Goal: Transaction & Acquisition: Download file/media

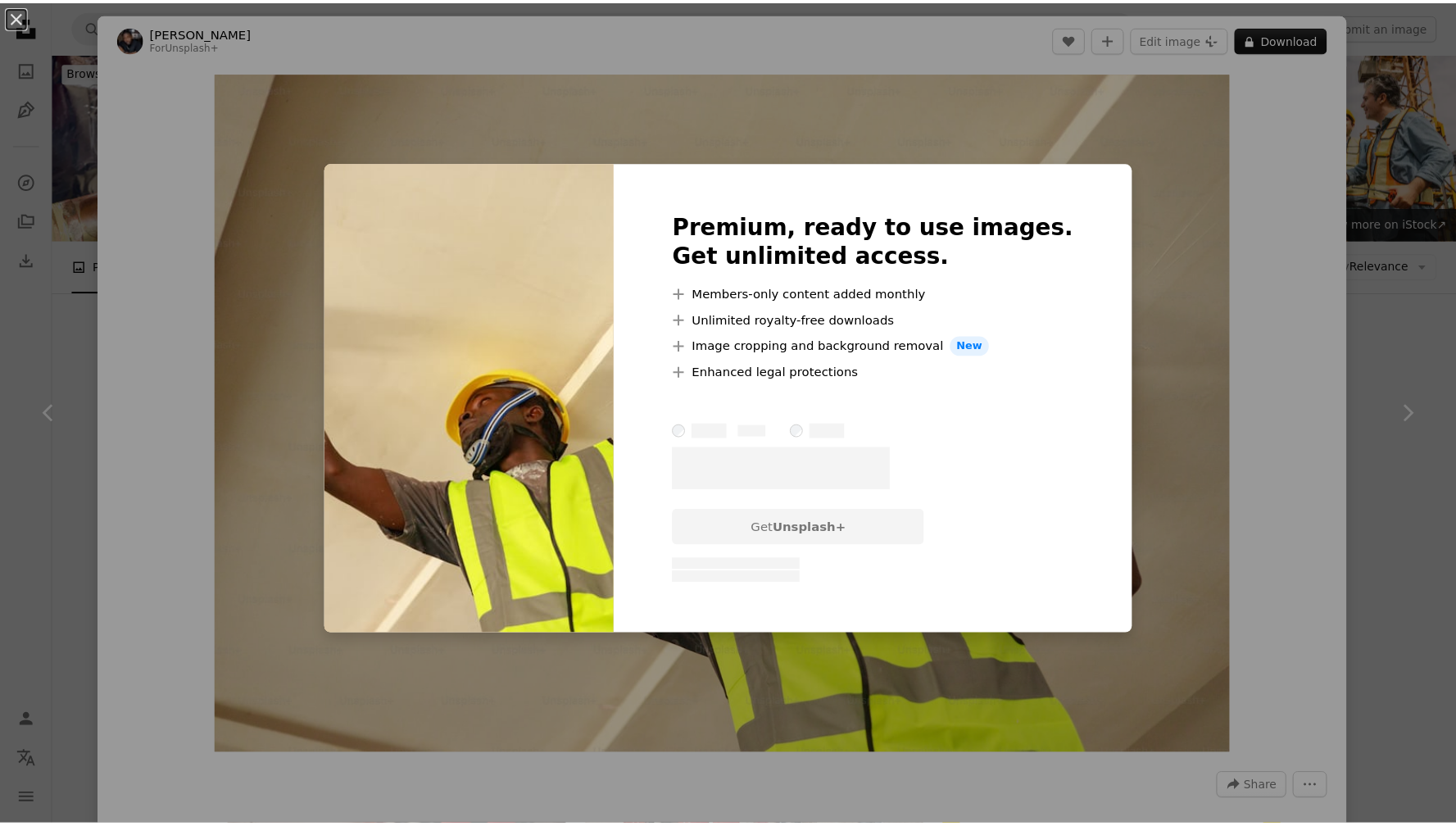
scroll to position [3721, 0]
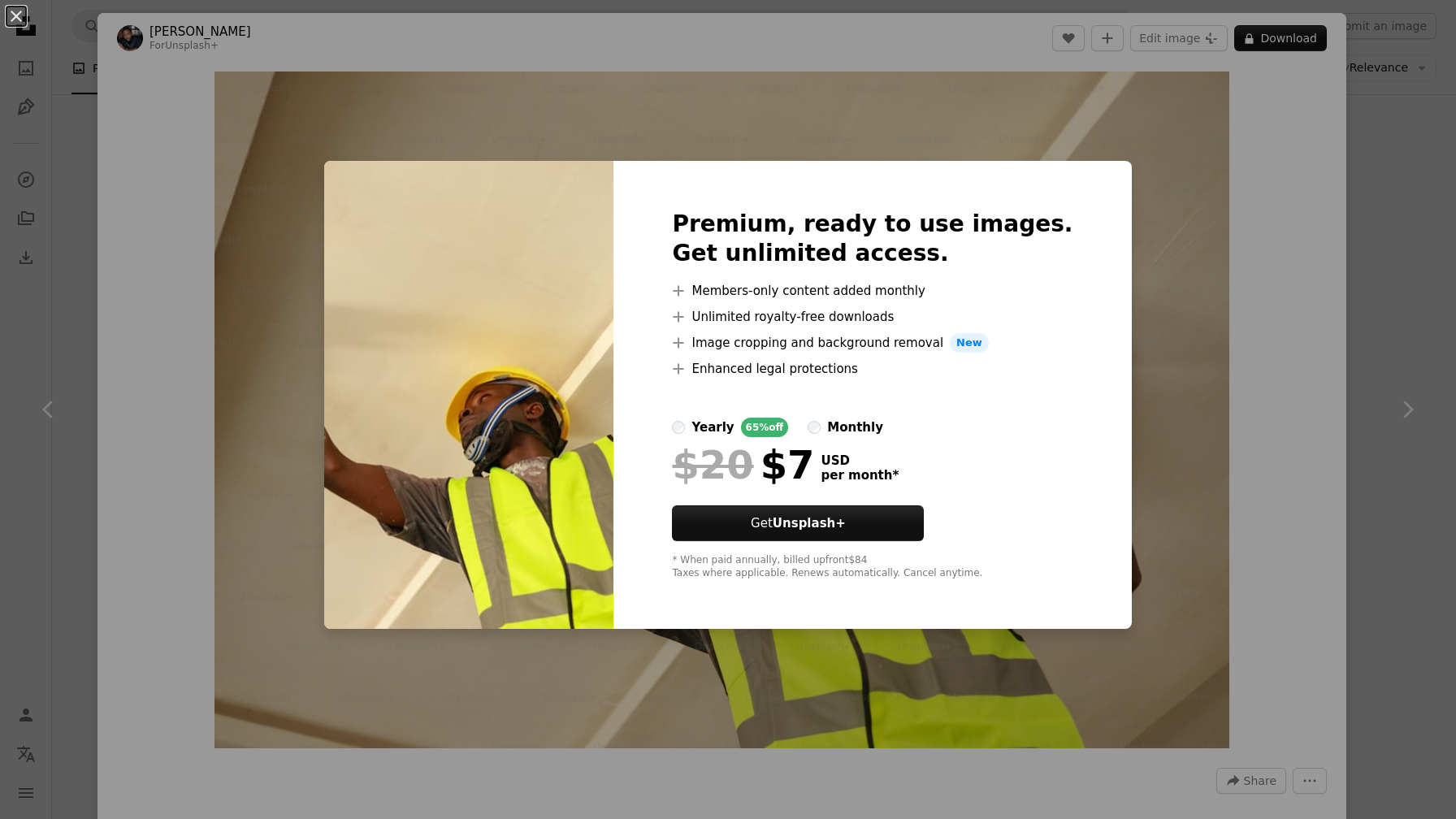
click at [1409, 125] on div "An X shape Premium, ready to use images. Get unlimited access. A plus sign Memb…" at bounding box center [728, 410] width 1456 height 819
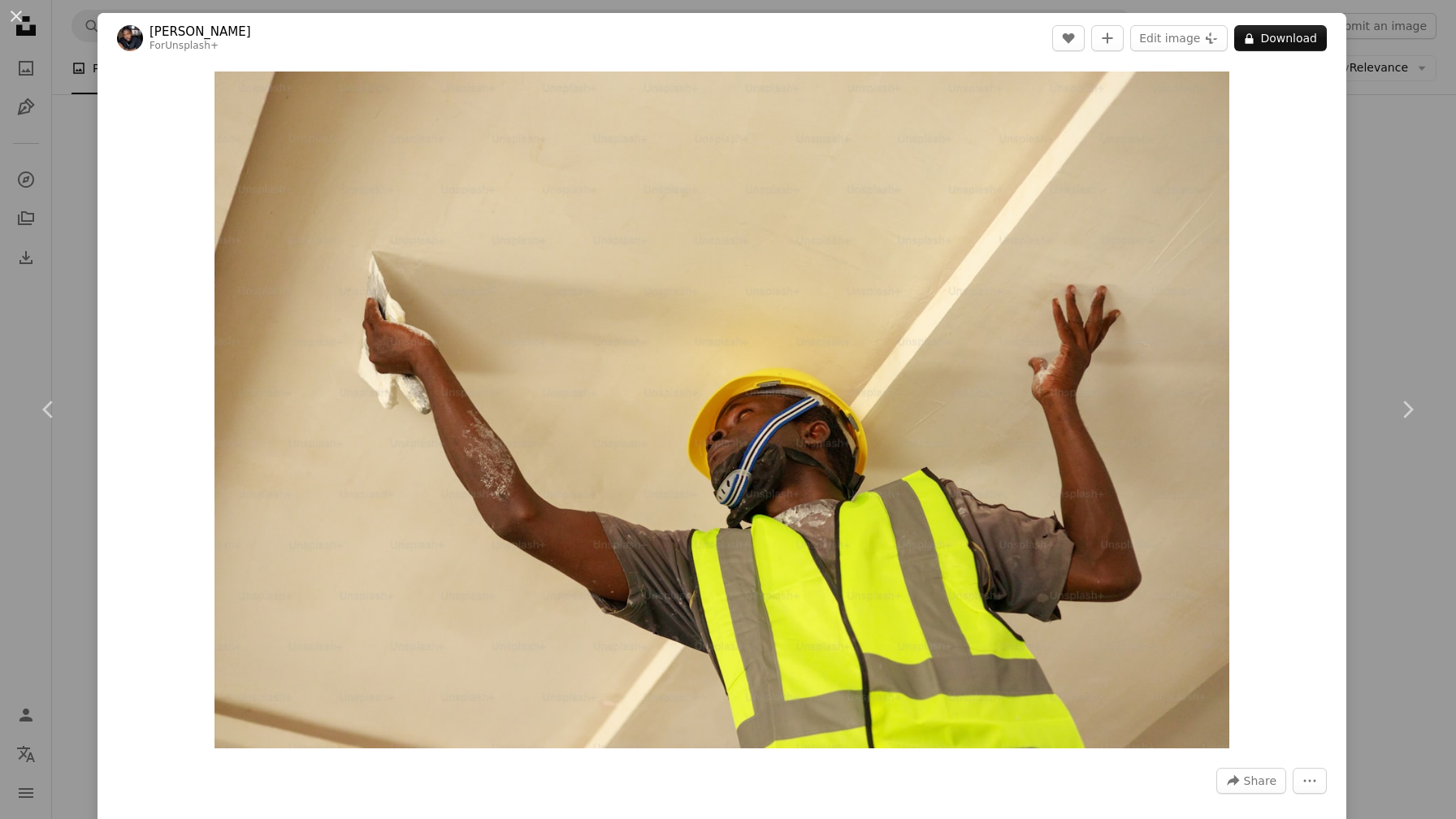
click at [1406, 126] on div "An X shape Chevron left Chevron right Ben Iwara For Unsplash+ A heart A plus si…" at bounding box center [728, 410] width 1456 height 819
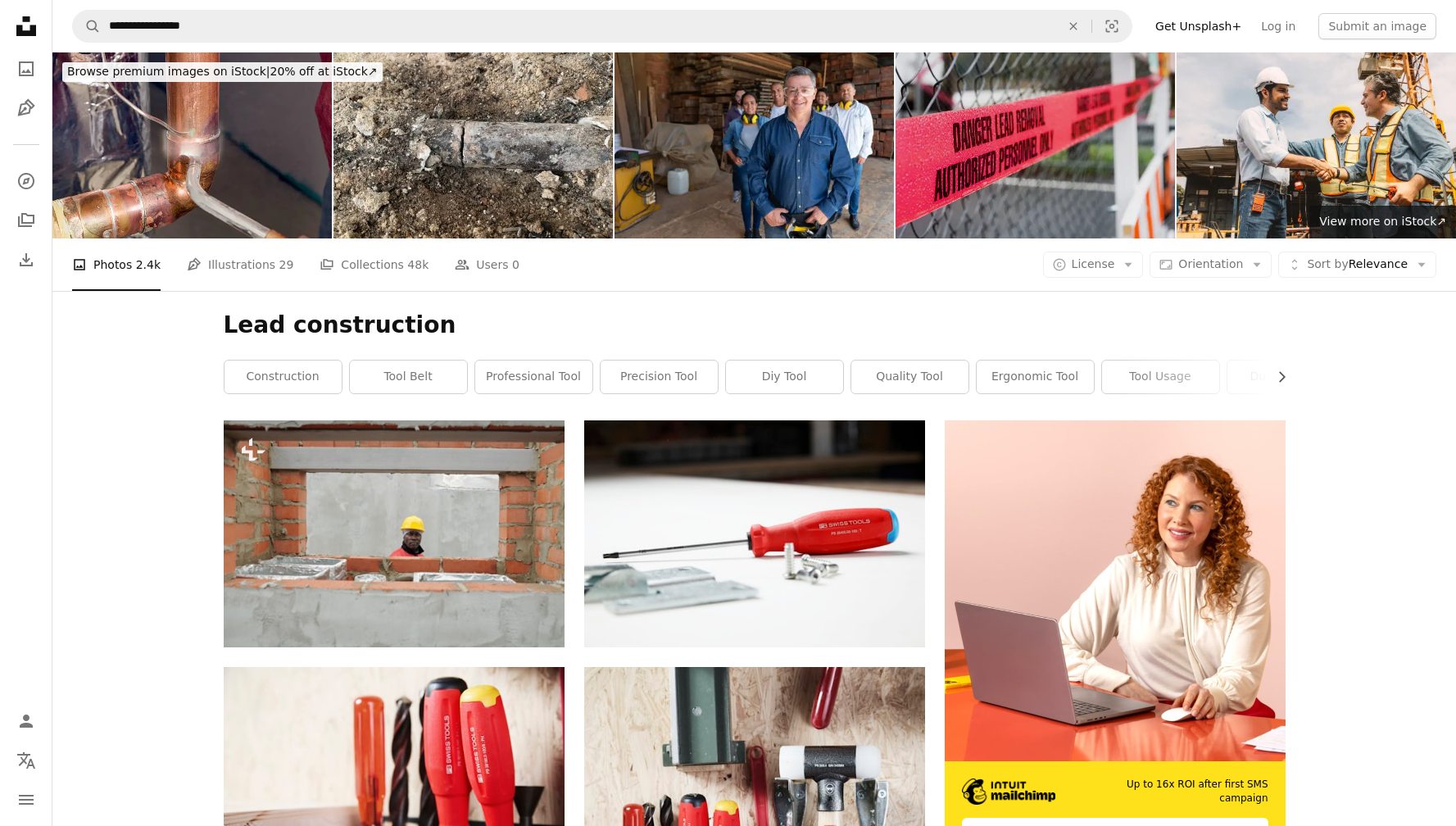
click at [941, 165] on img at bounding box center [1035, 146] width 279 height 186
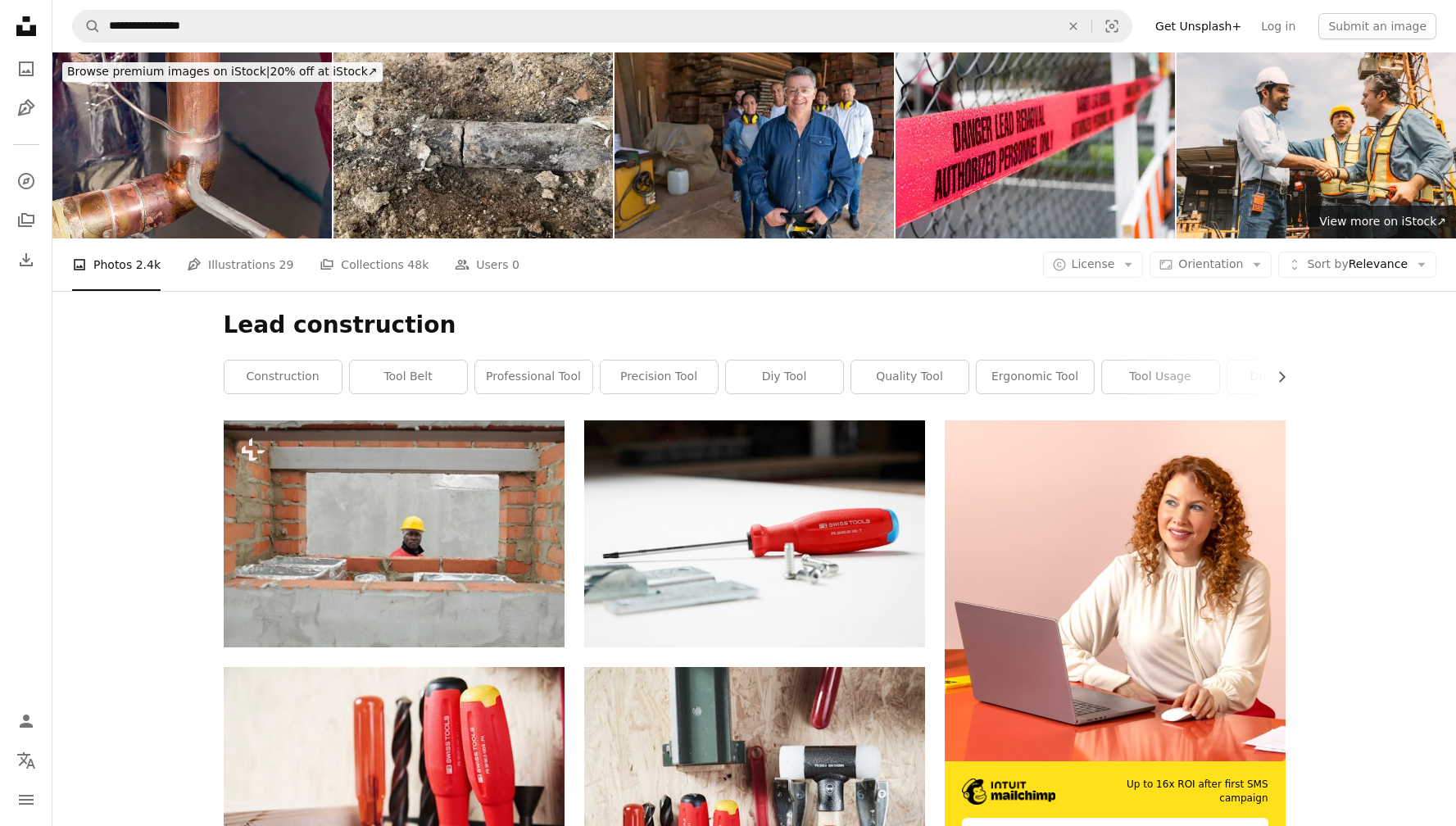
click at [1115, 270] on span "License" at bounding box center [1093, 264] width 43 height 13
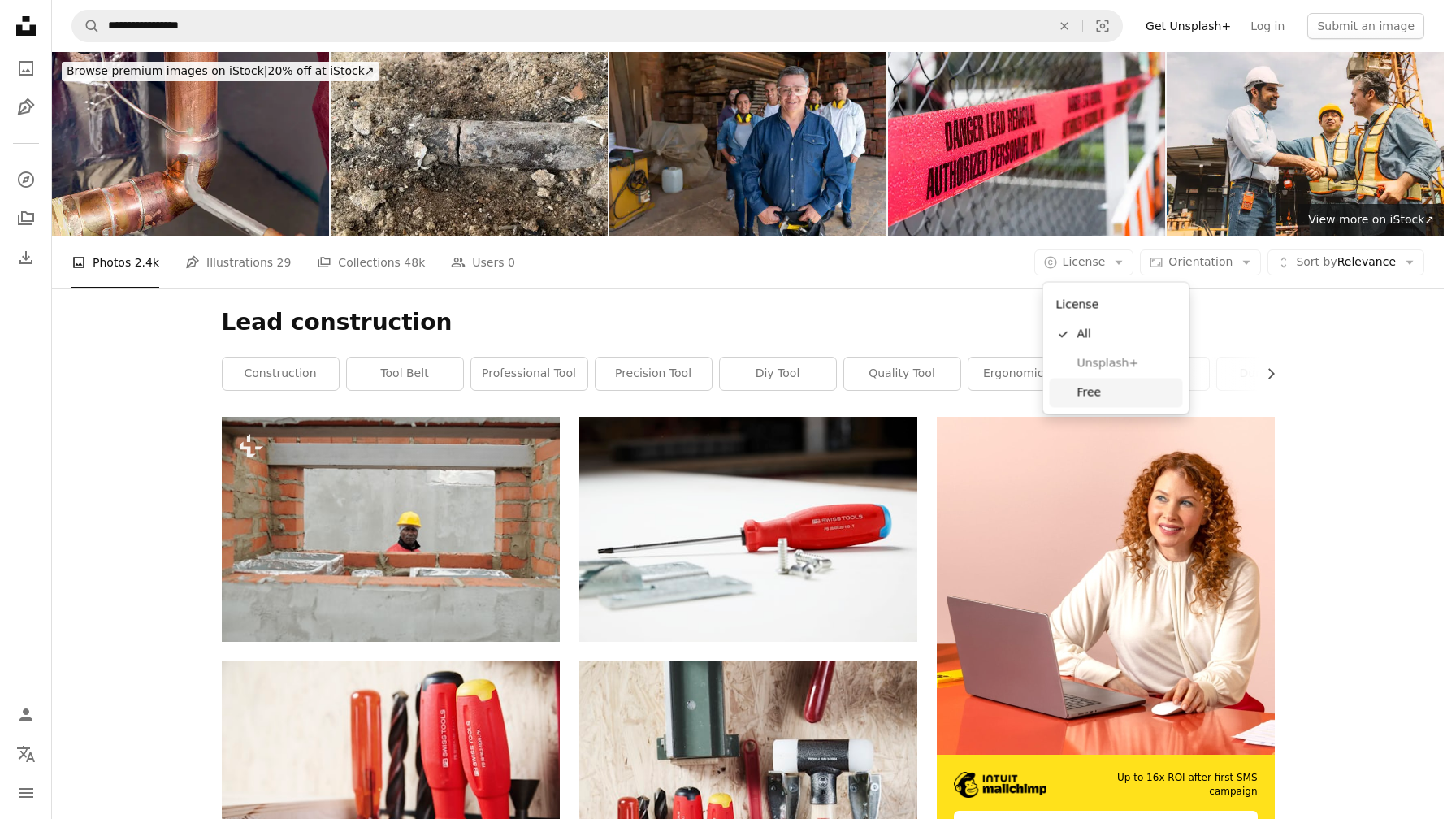
click at [1105, 399] on span "Free" at bounding box center [1127, 392] width 99 height 16
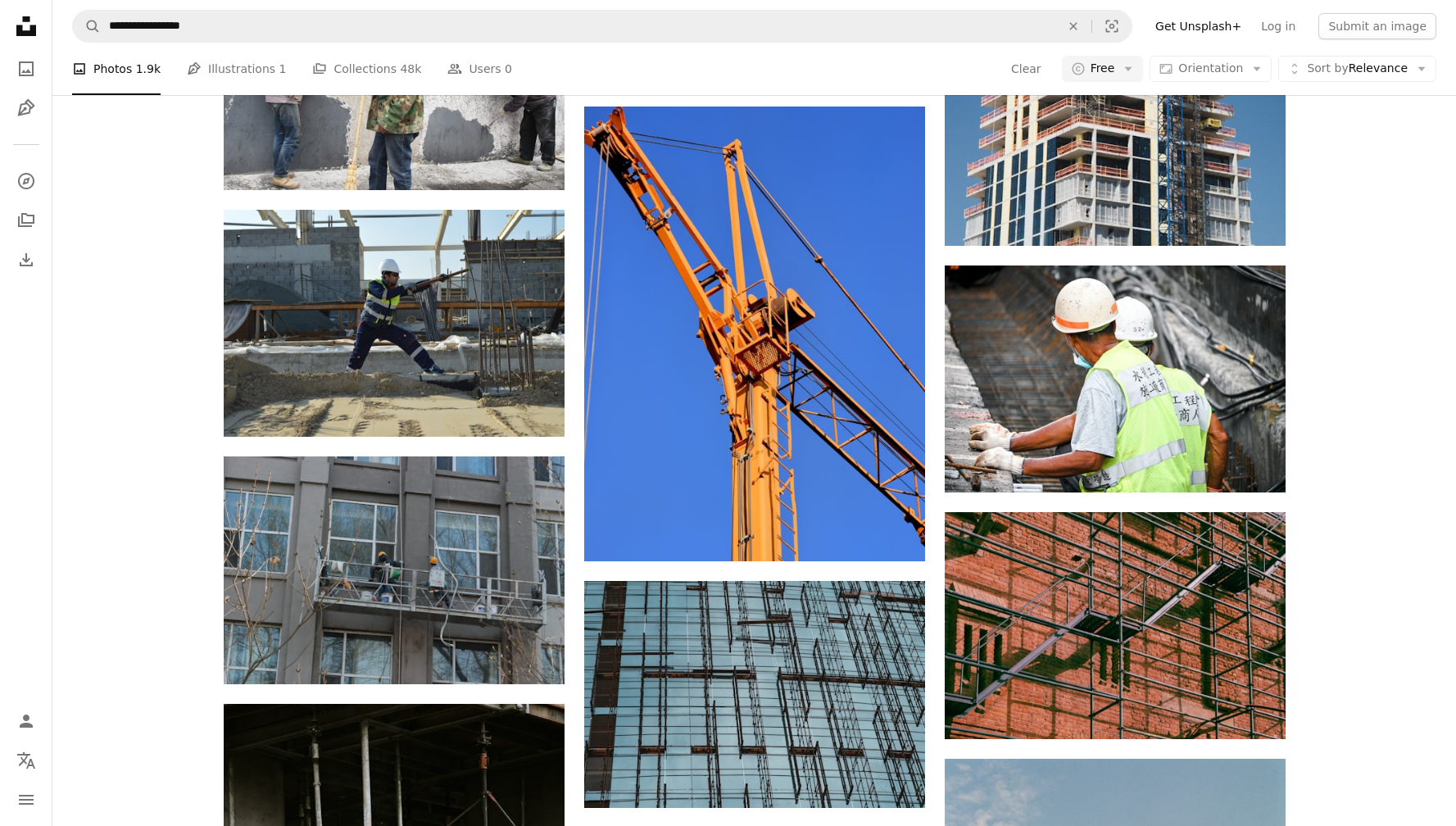
scroll to position [7169, 0]
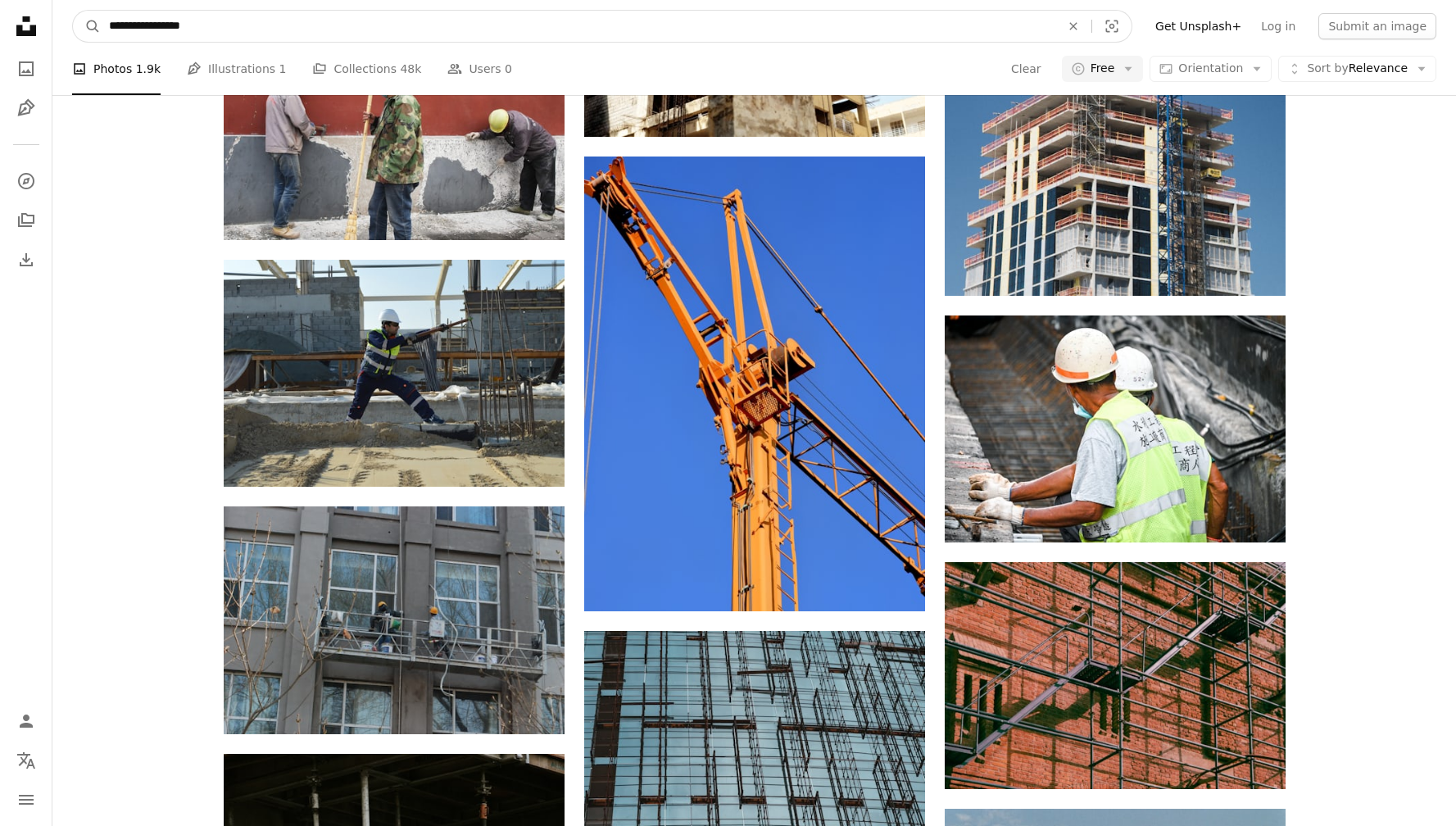
click at [179, 23] on input "**********" at bounding box center [578, 26] width 955 height 31
type input "**********"
click button "A magnifying glass" at bounding box center [86, 26] width 28 height 31
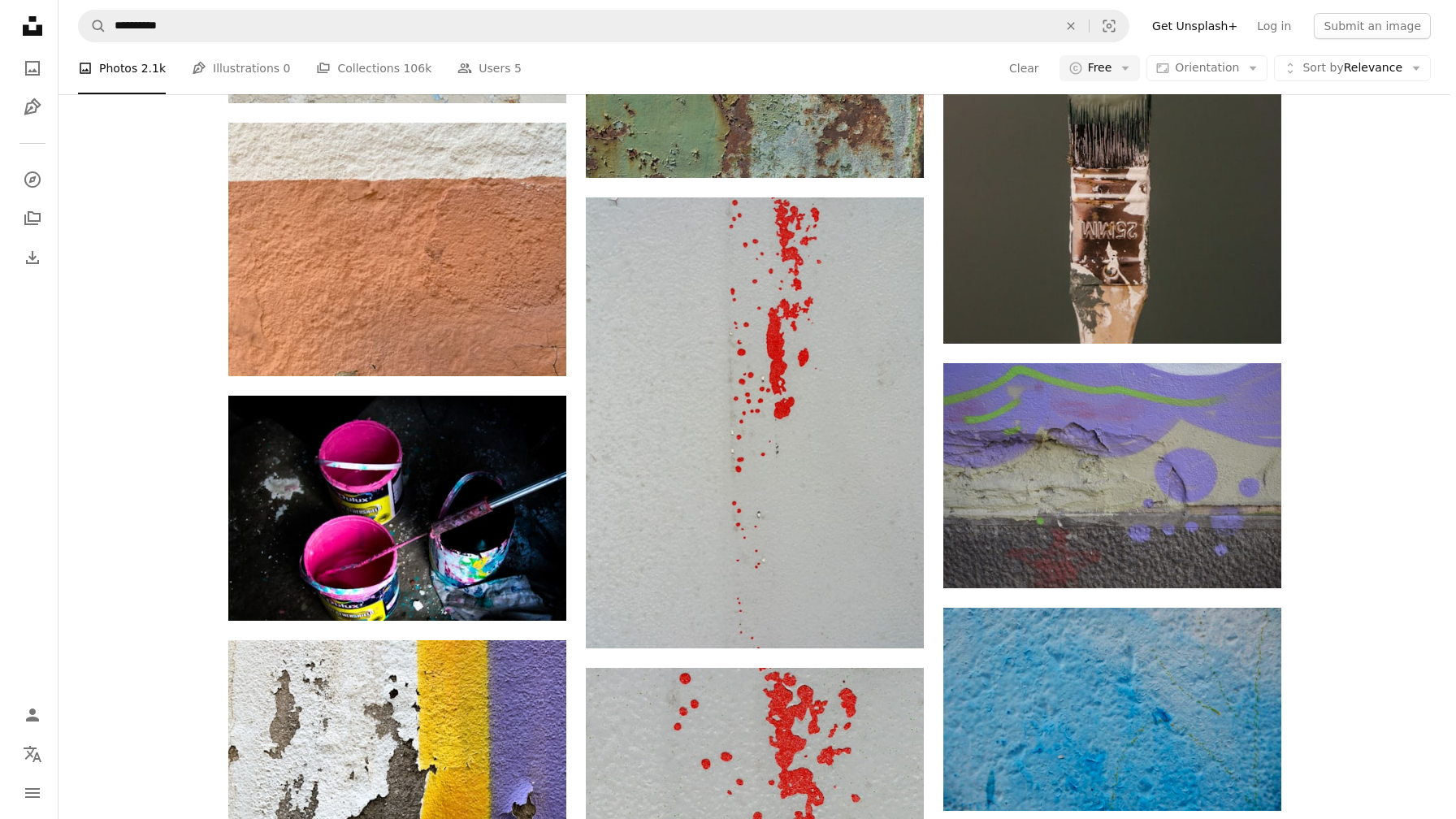
scroll to position [2104, 0]
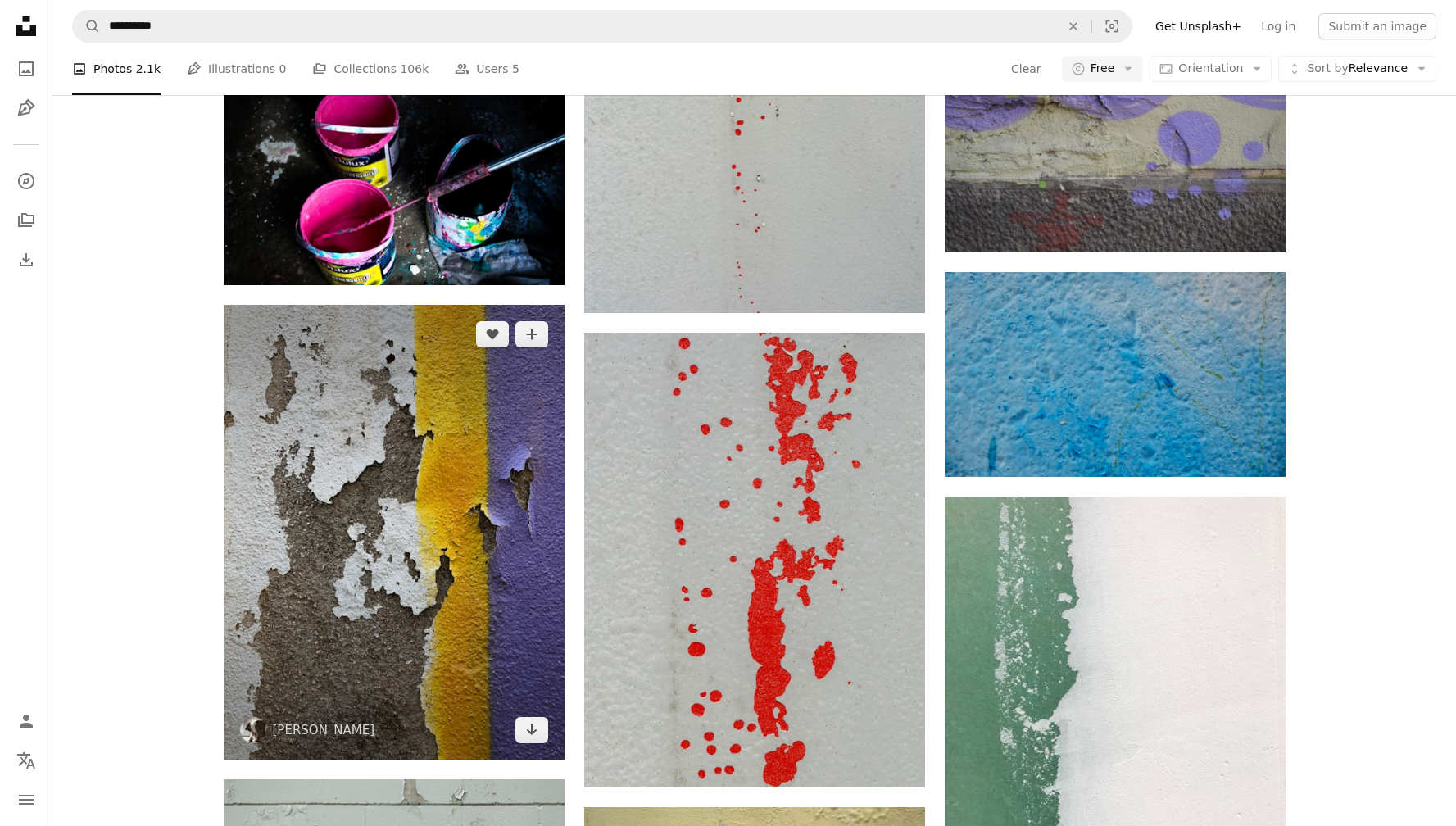
click at [461, 437] on img at bounding box center [394, 532] width 341 height 455
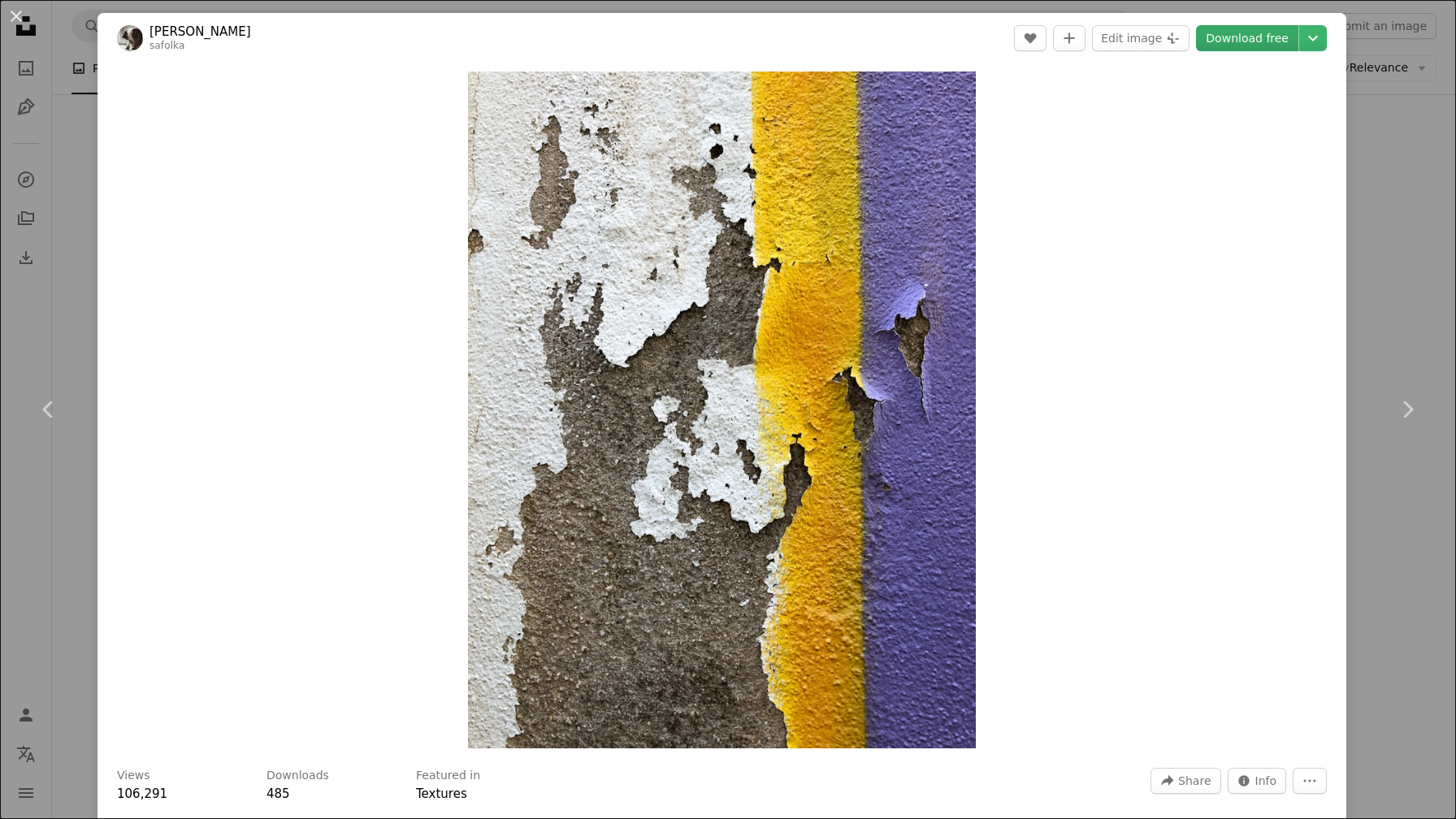
click at [1238, 40] on link "Download free" at bounding box center [1247, 37] width 103 height 26
